Goal: Transaction & Acquisition: Purchase product/service

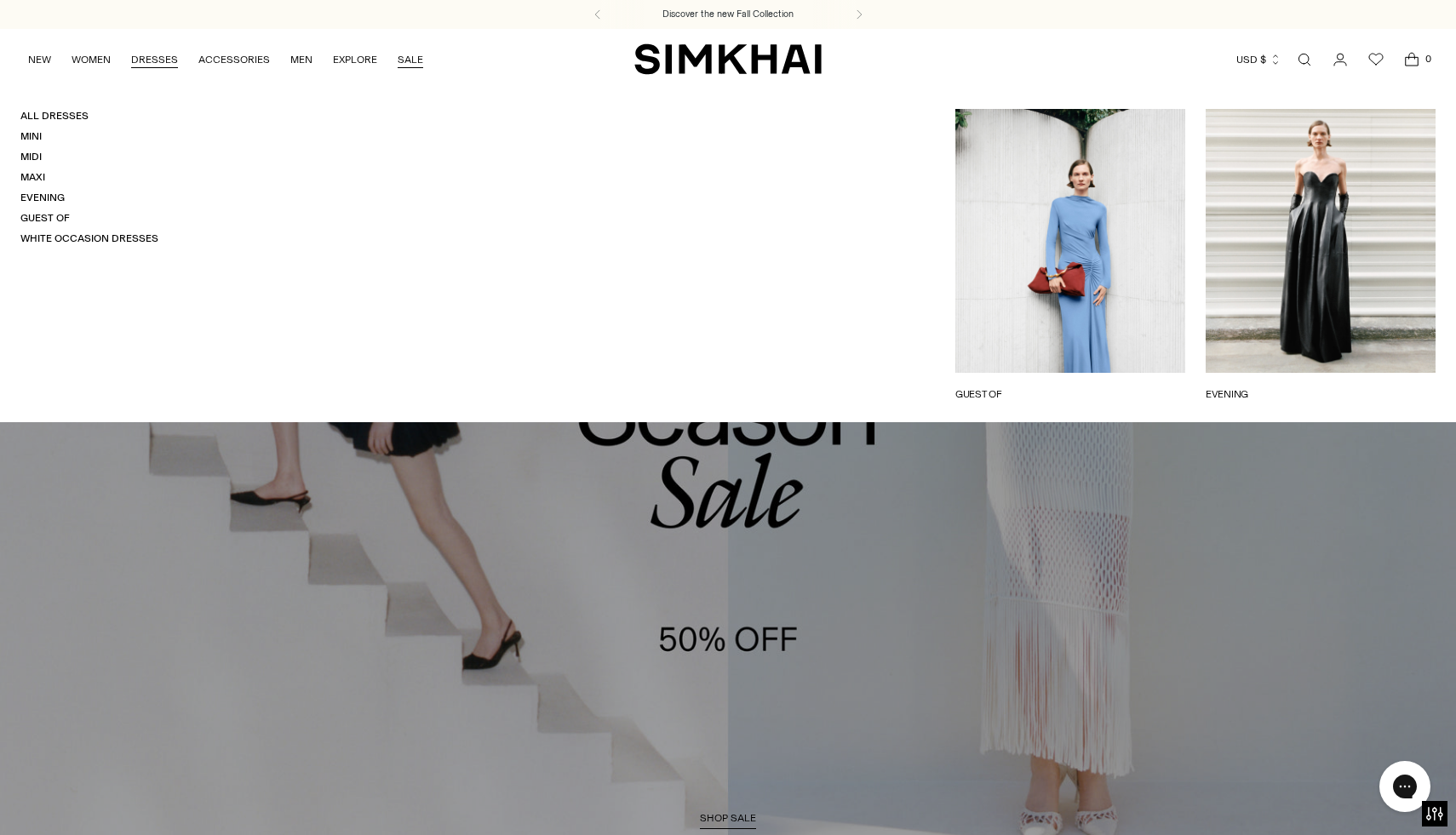
click at [414, 61] on link "SALE" at bounding box center [411, 59] width 26 height 38
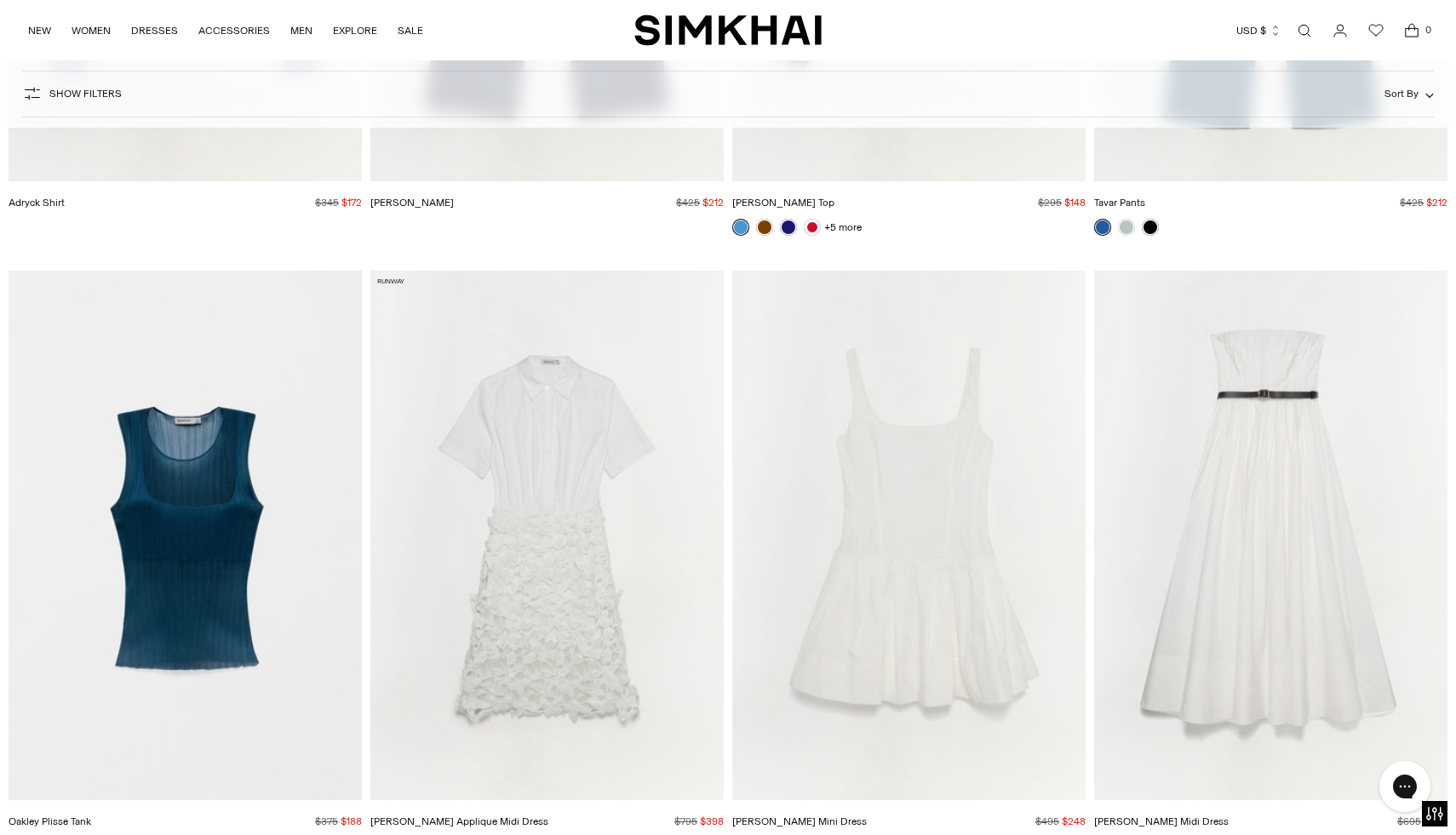
scroll to position [8152, 0]
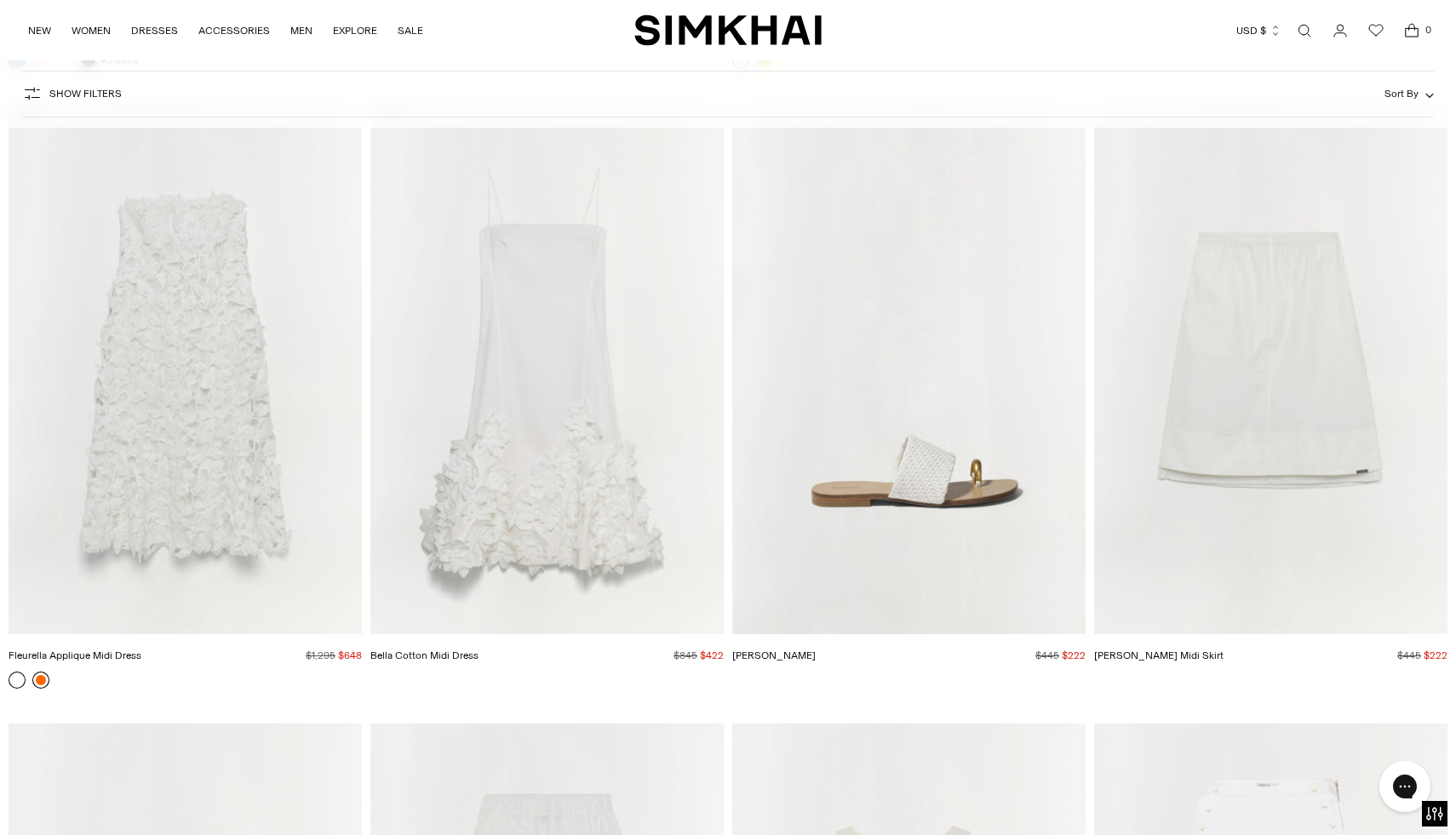
click at [46, 683] on link at bounding box center [41, 680] width 17 height 17
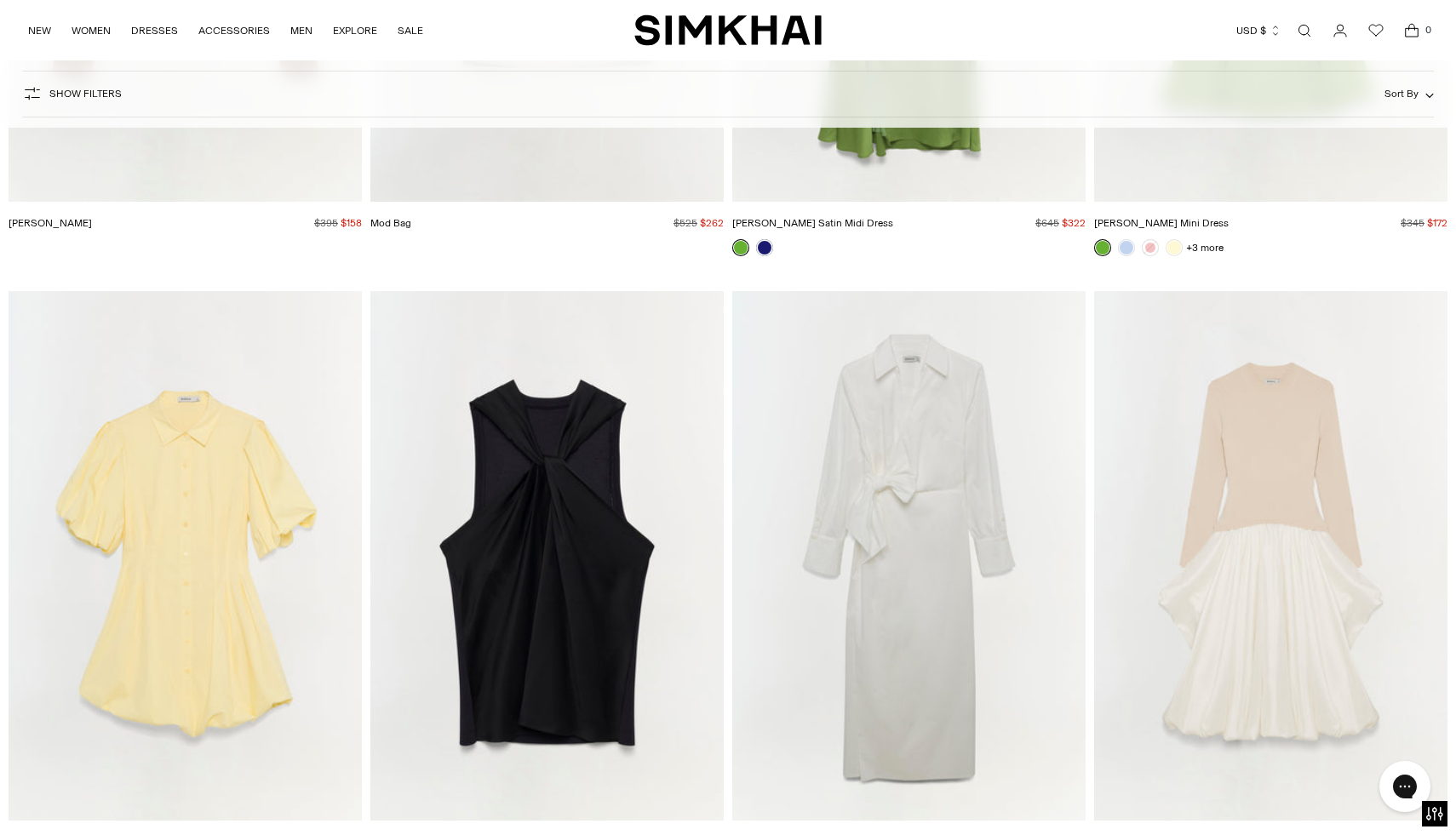
scroll to position [43183, 0]
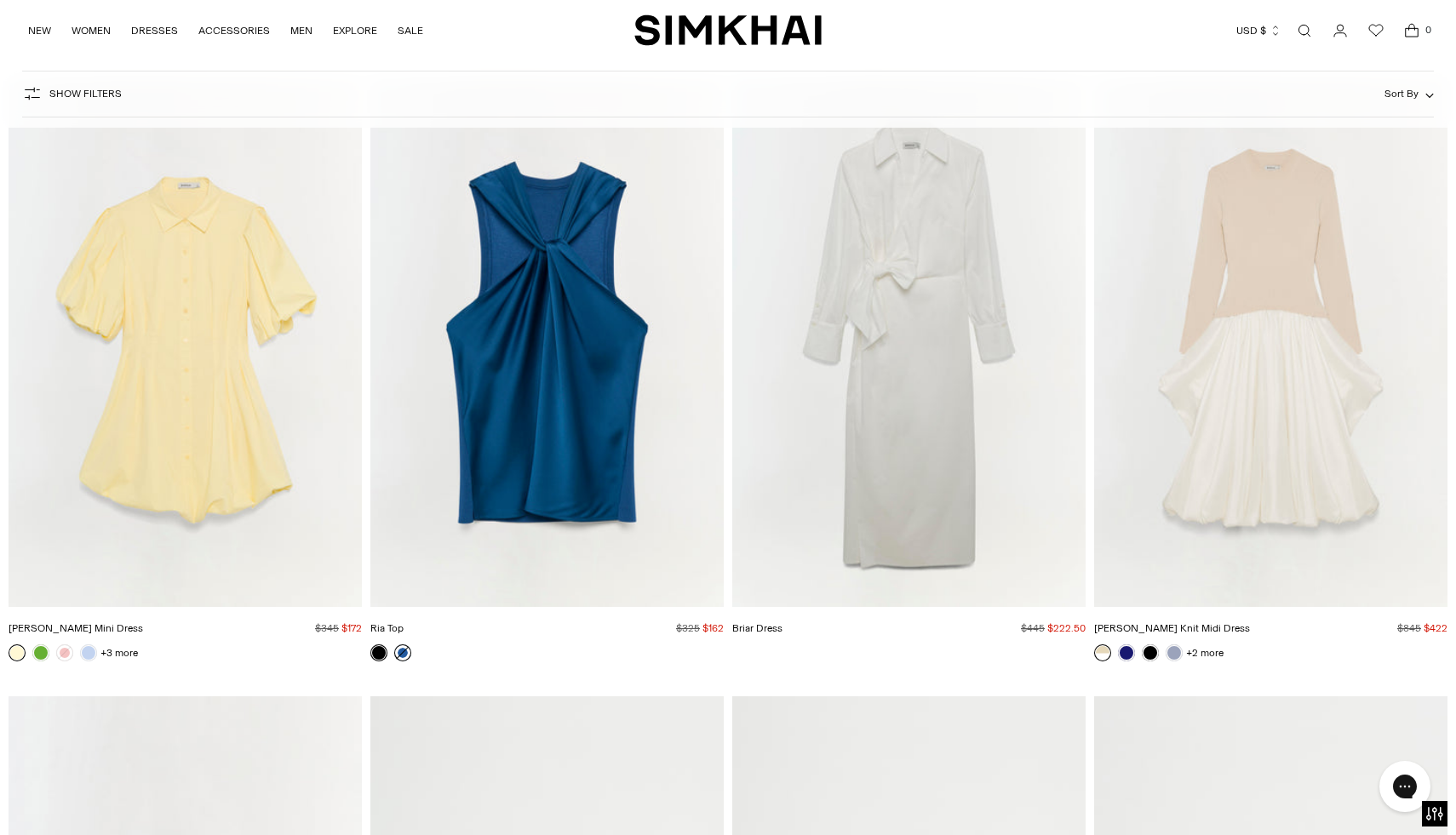
click at [408, 655] on link at bounding box center [403, 653] width 17 height 17
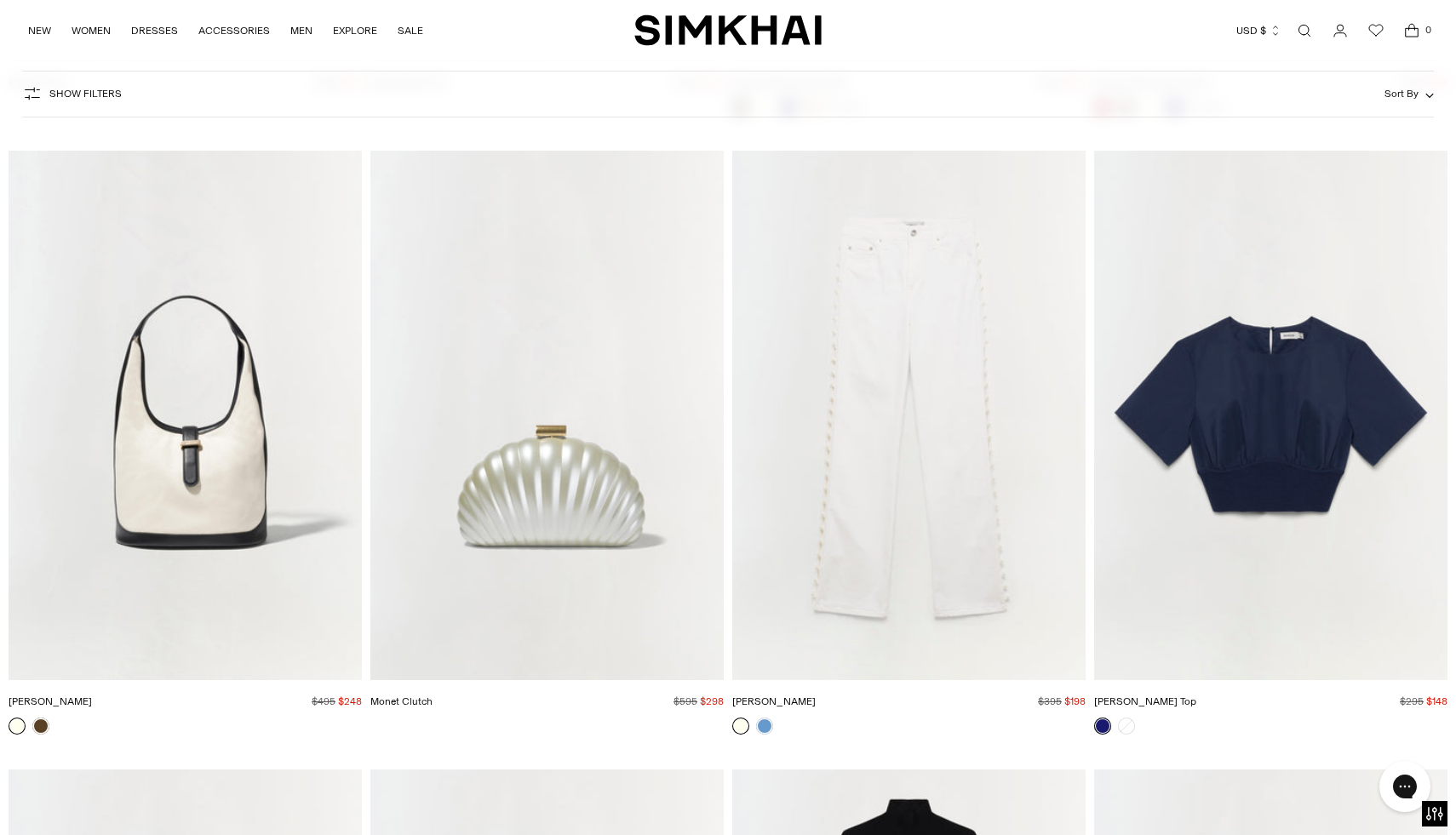
scroll to position [54160, 0]
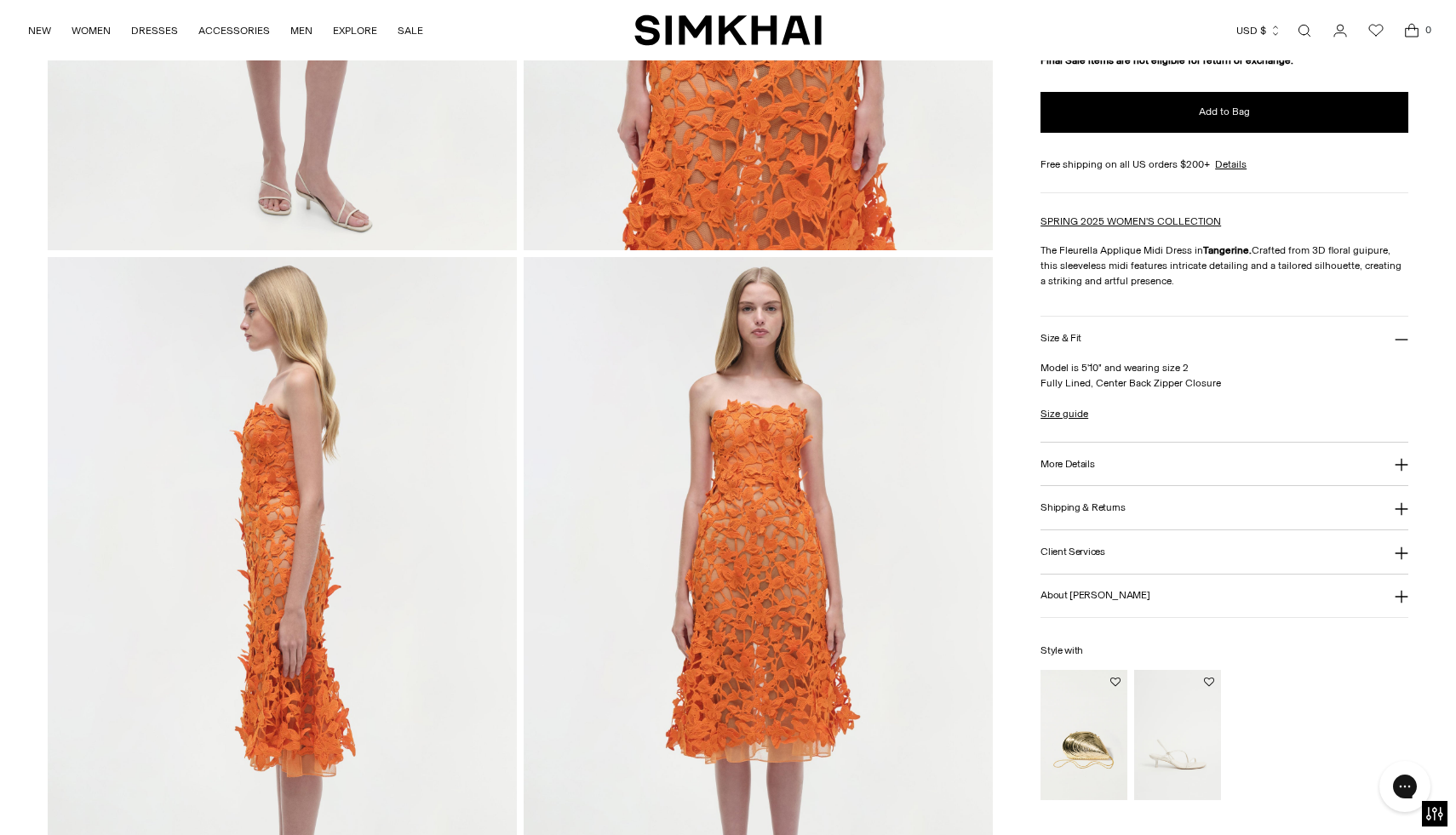
scroll to position [637, 0]
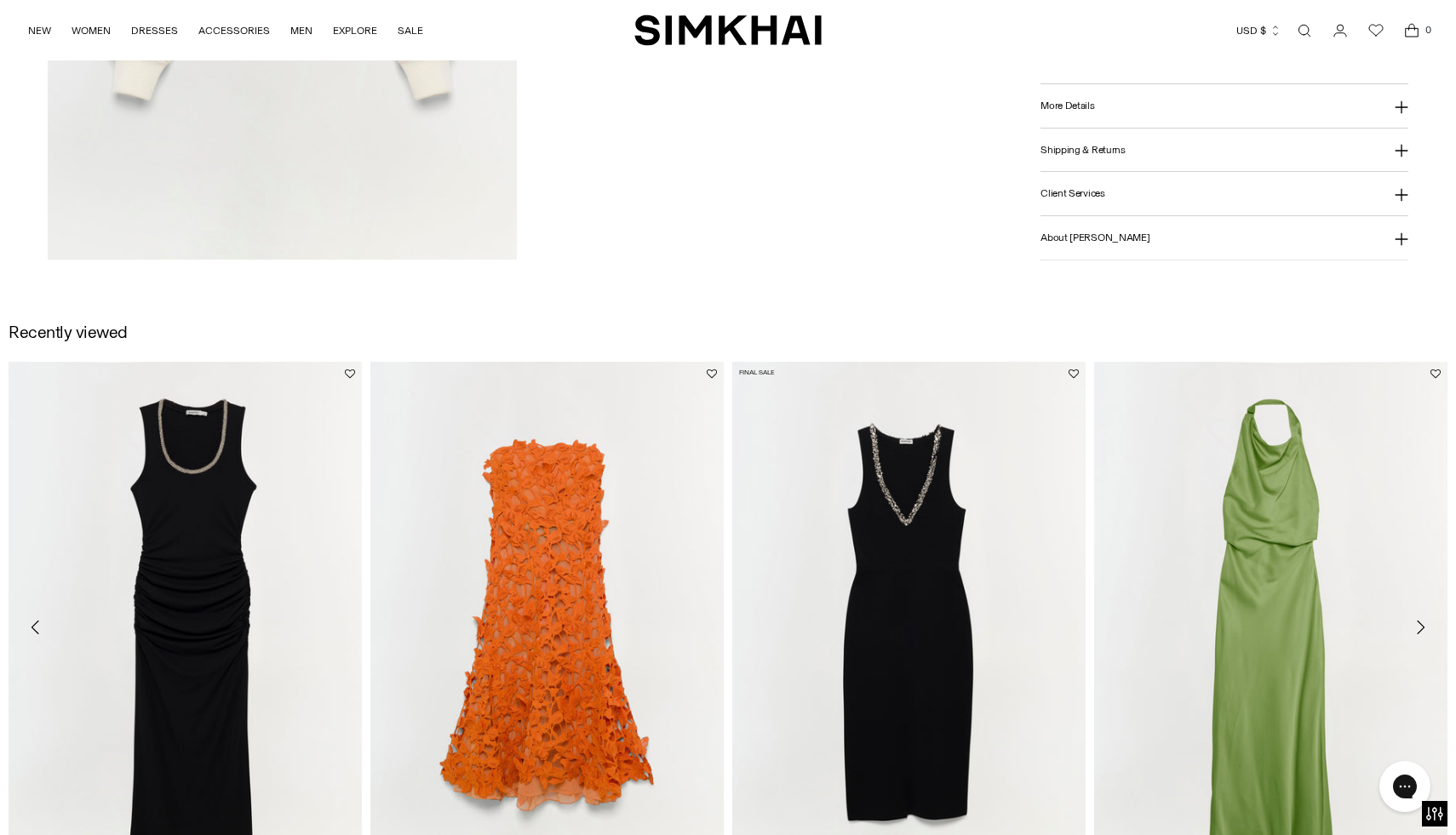
scroll to position [2770, 0]
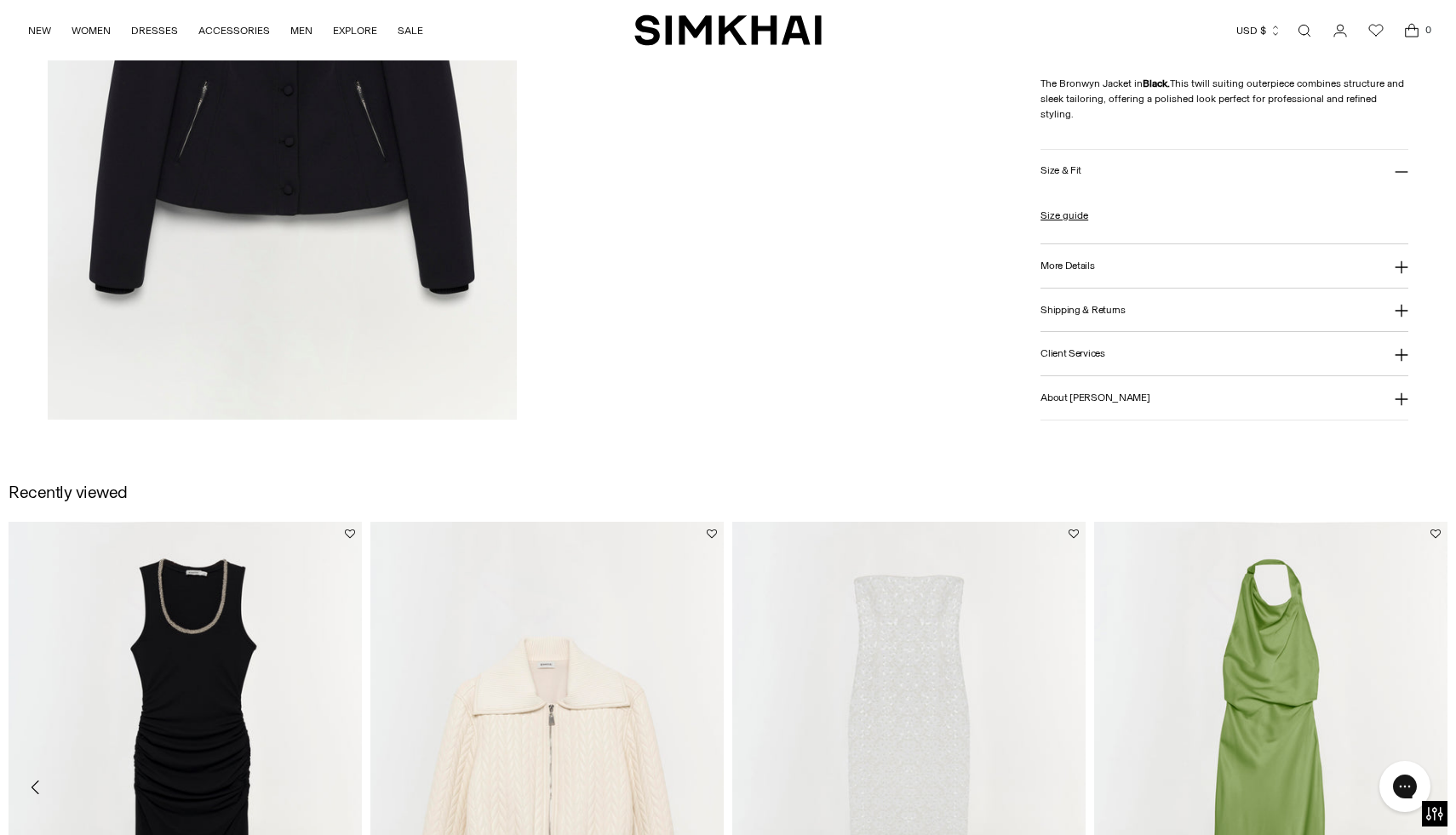
scroll to position [2929, 0]
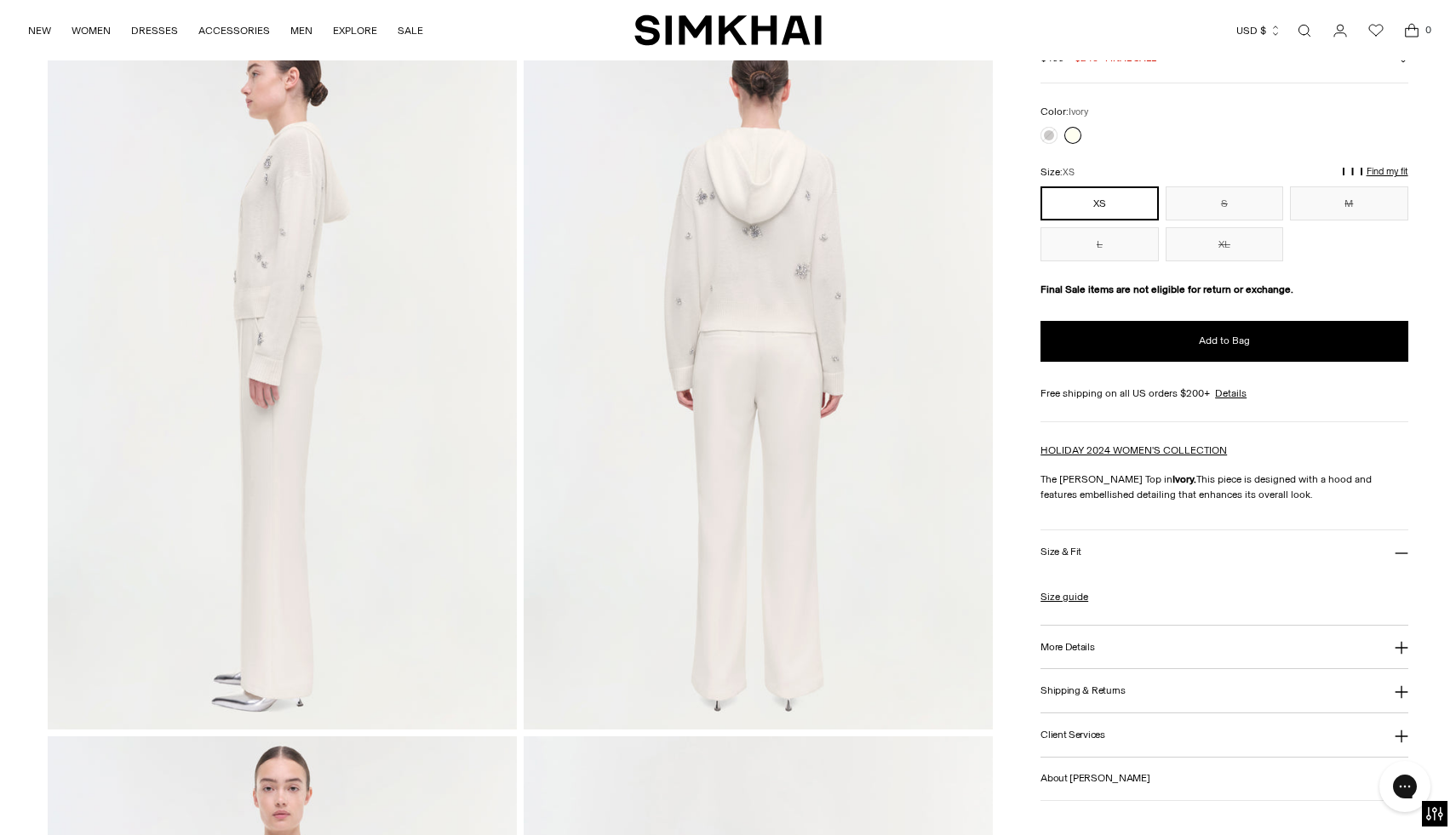
scroll to position [1523, 0]
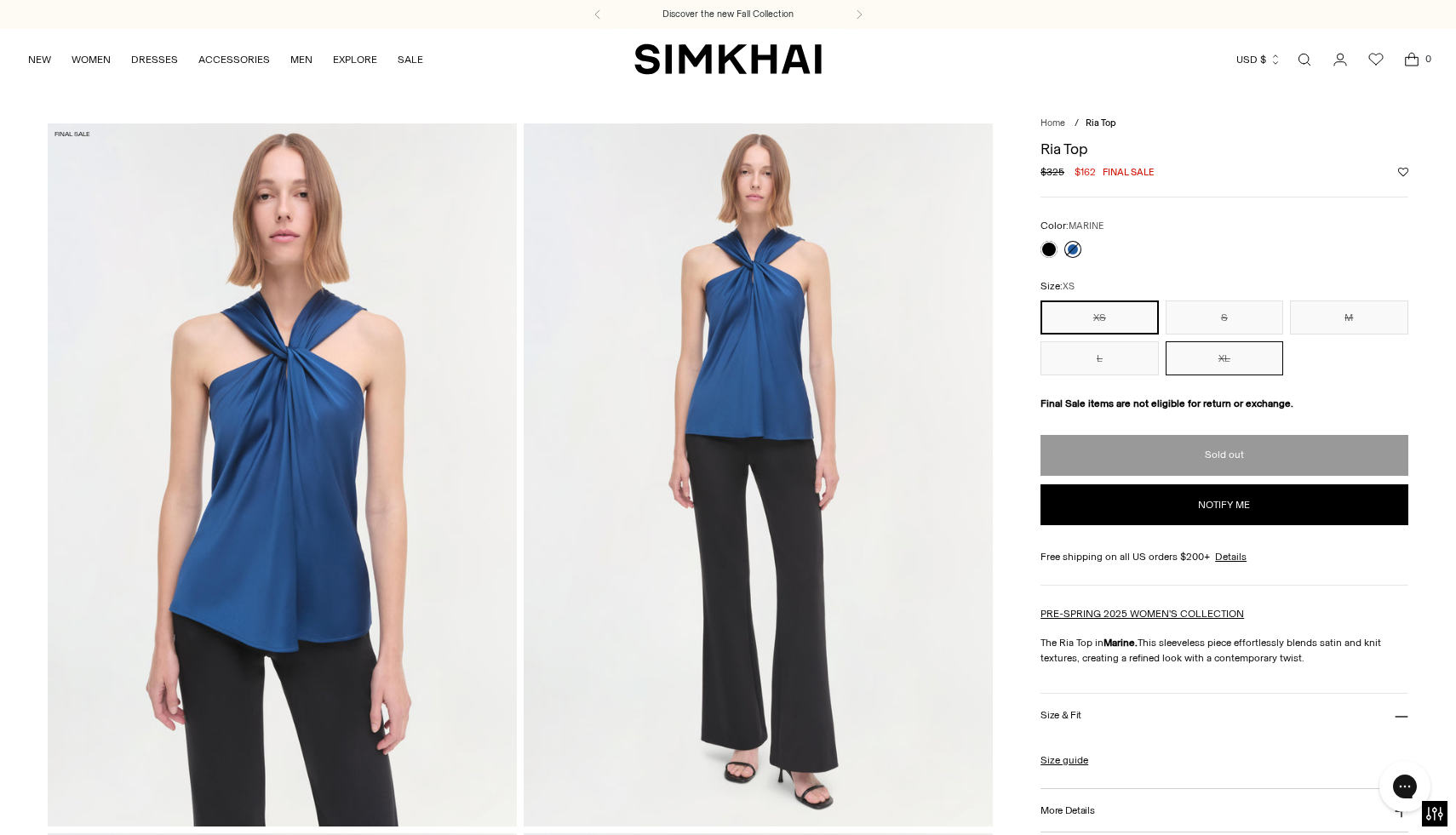
click at [1251, 372] on button "XL" at bounding box center [1224, 358] width 117 height 34
